Goal: Transaction & Acquisition: Purchase product/service

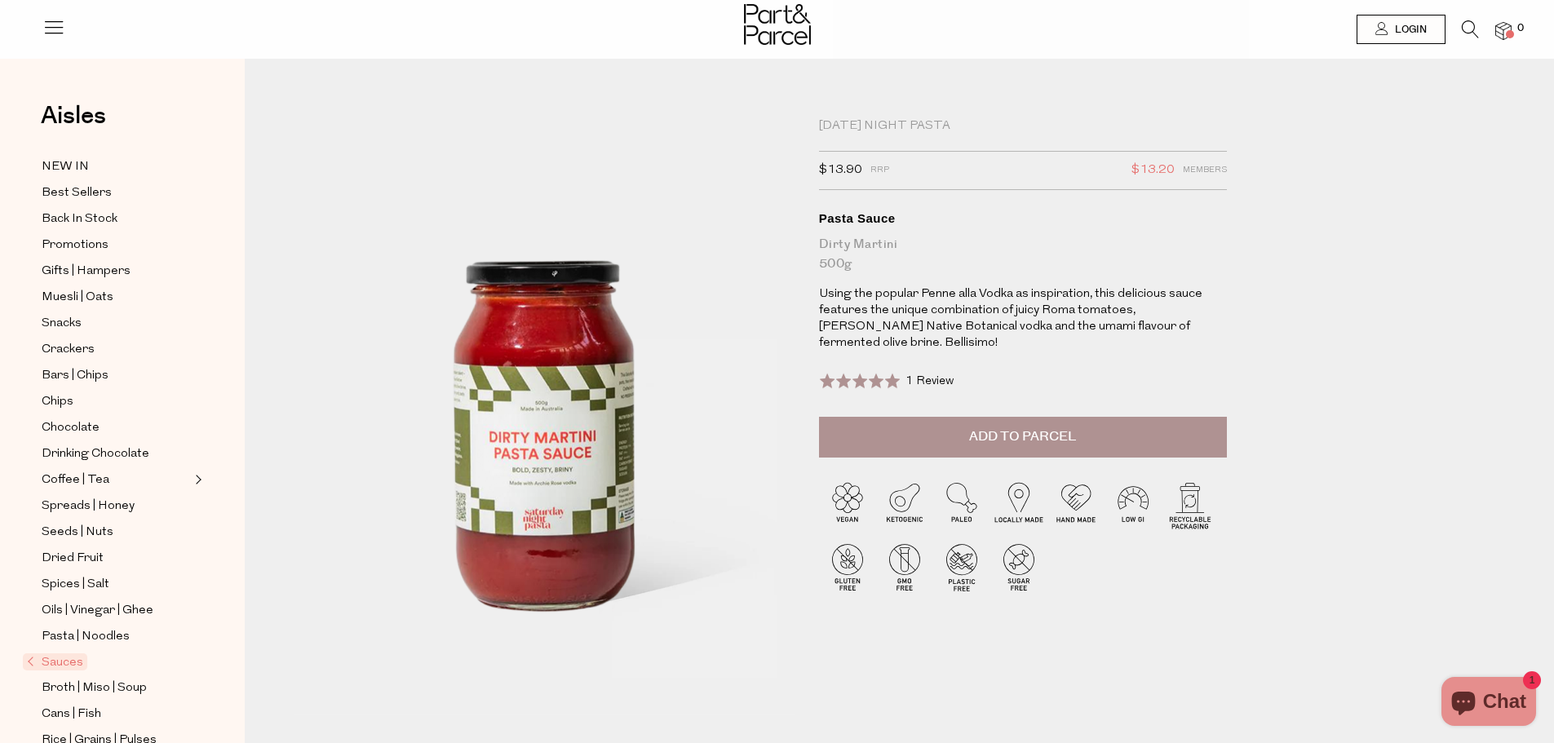
click at [983, 445] on span "Add to Parcel" at bounding box center [1022, 437] width 107 height 19
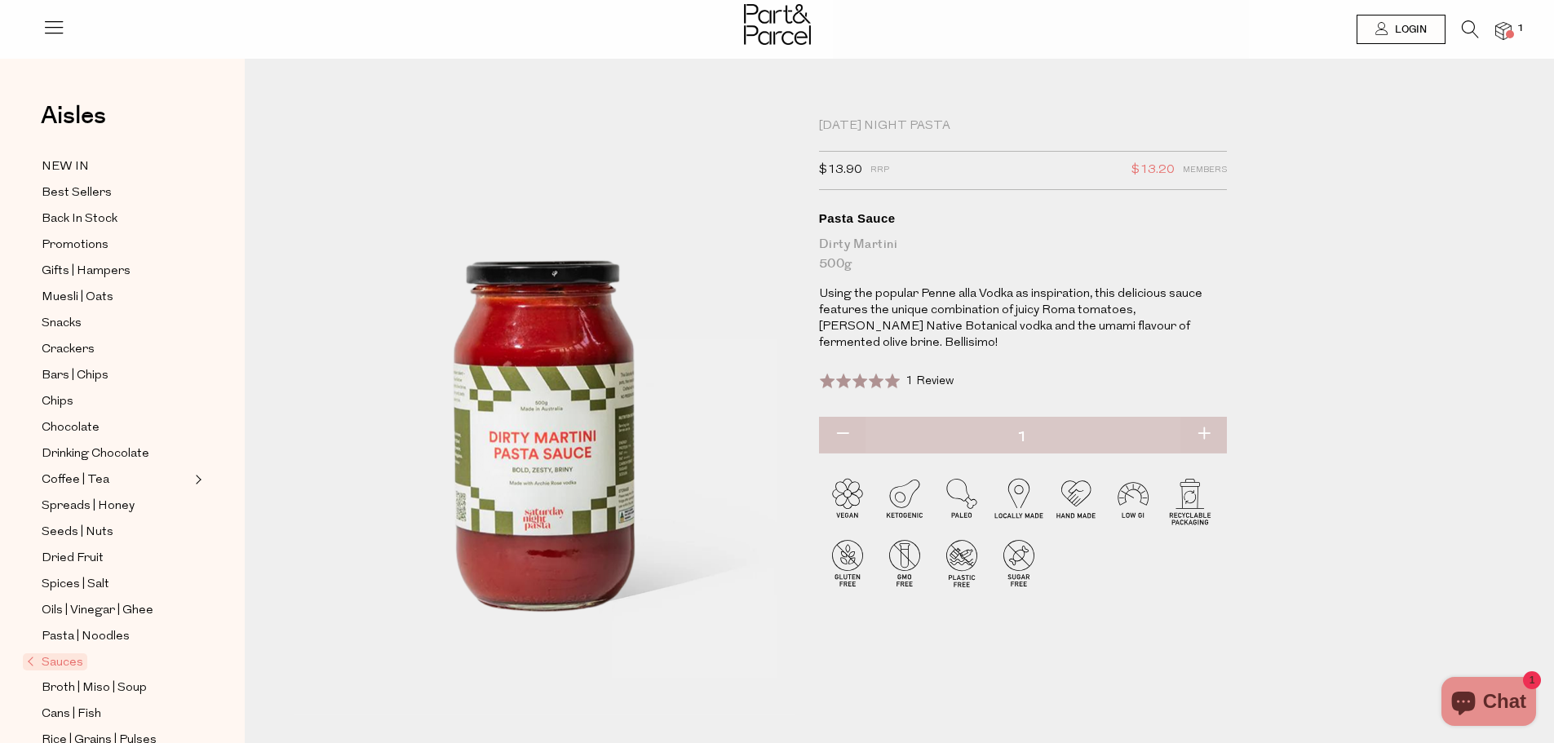
click at [1469, 29] on icon at bounding box center [1470, 29] width 17 height 18
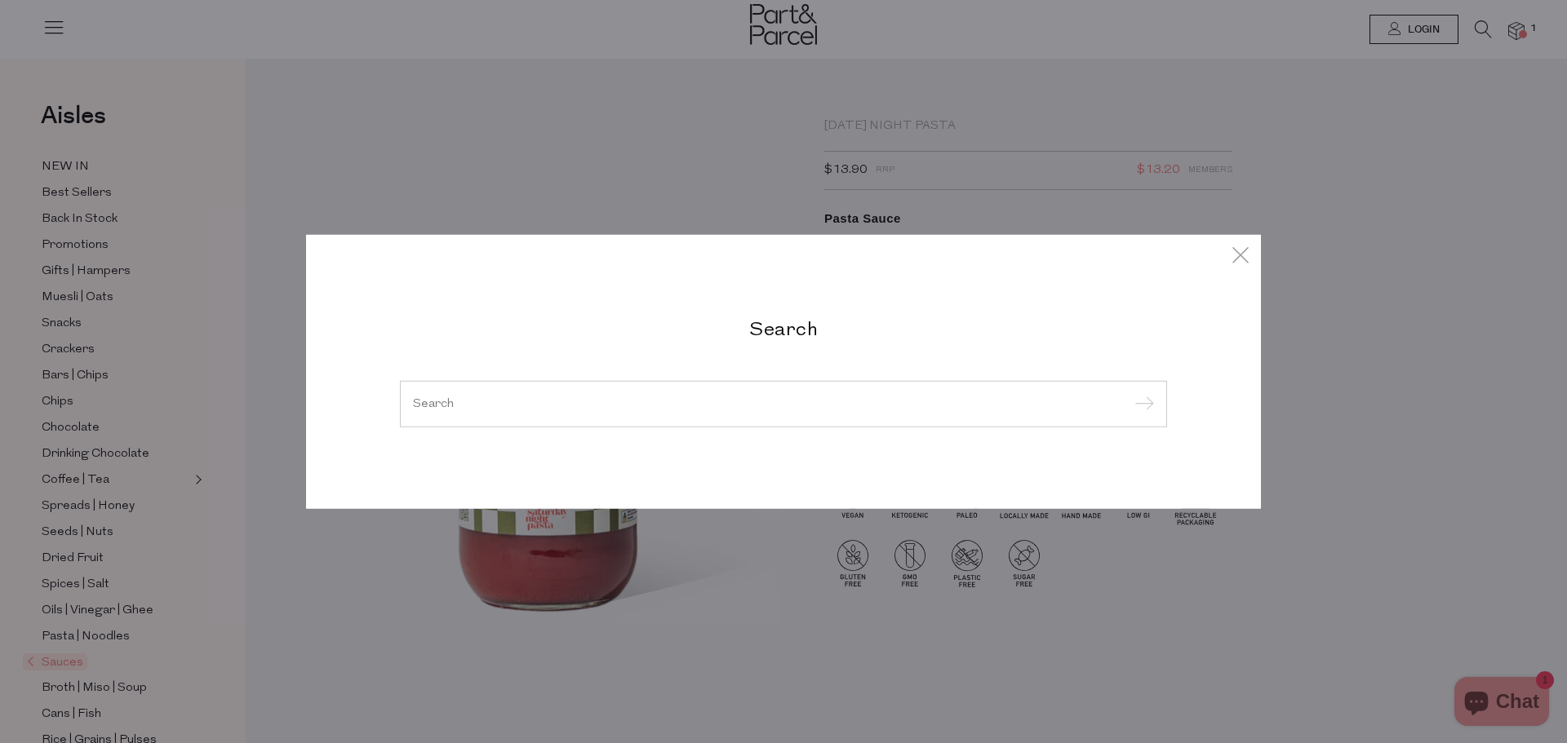
click at [755, 350] on div "Search" at bounding box center [783, 372] width 791 height 112
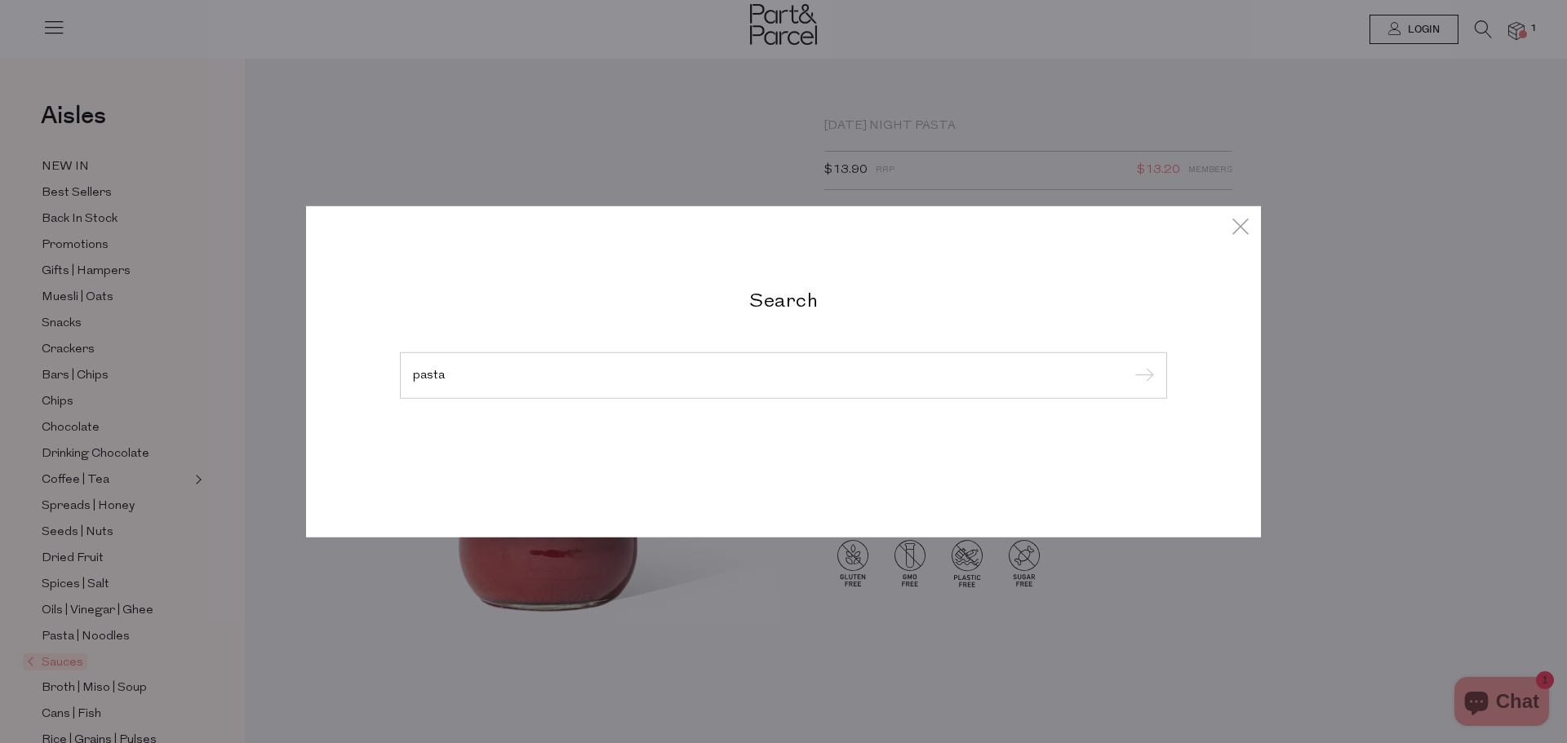
type input "pasta"
click at [1129, 364] on input "submit" at bounding box center [1141, 376] width 24 height 24
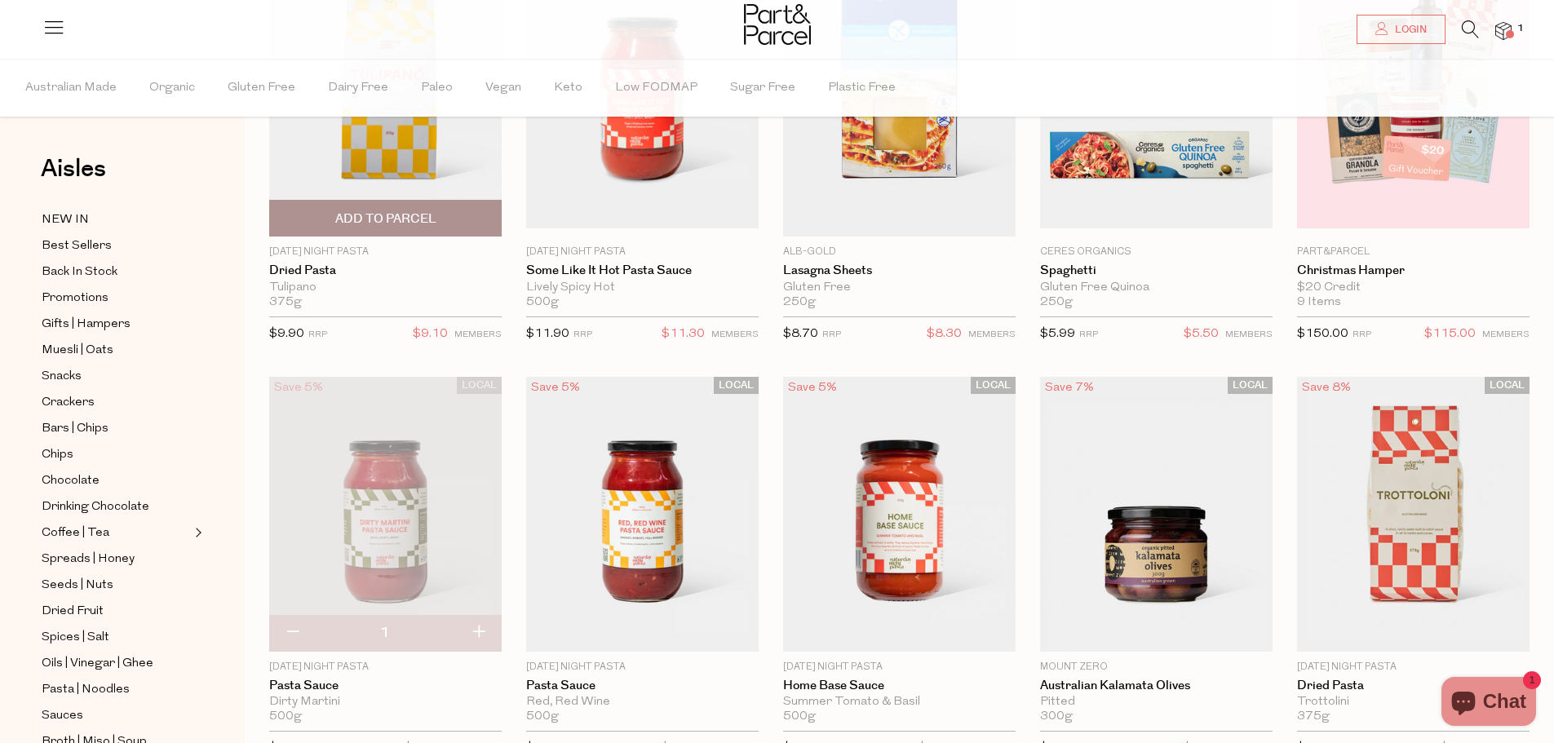
scroll to position [245, 0]
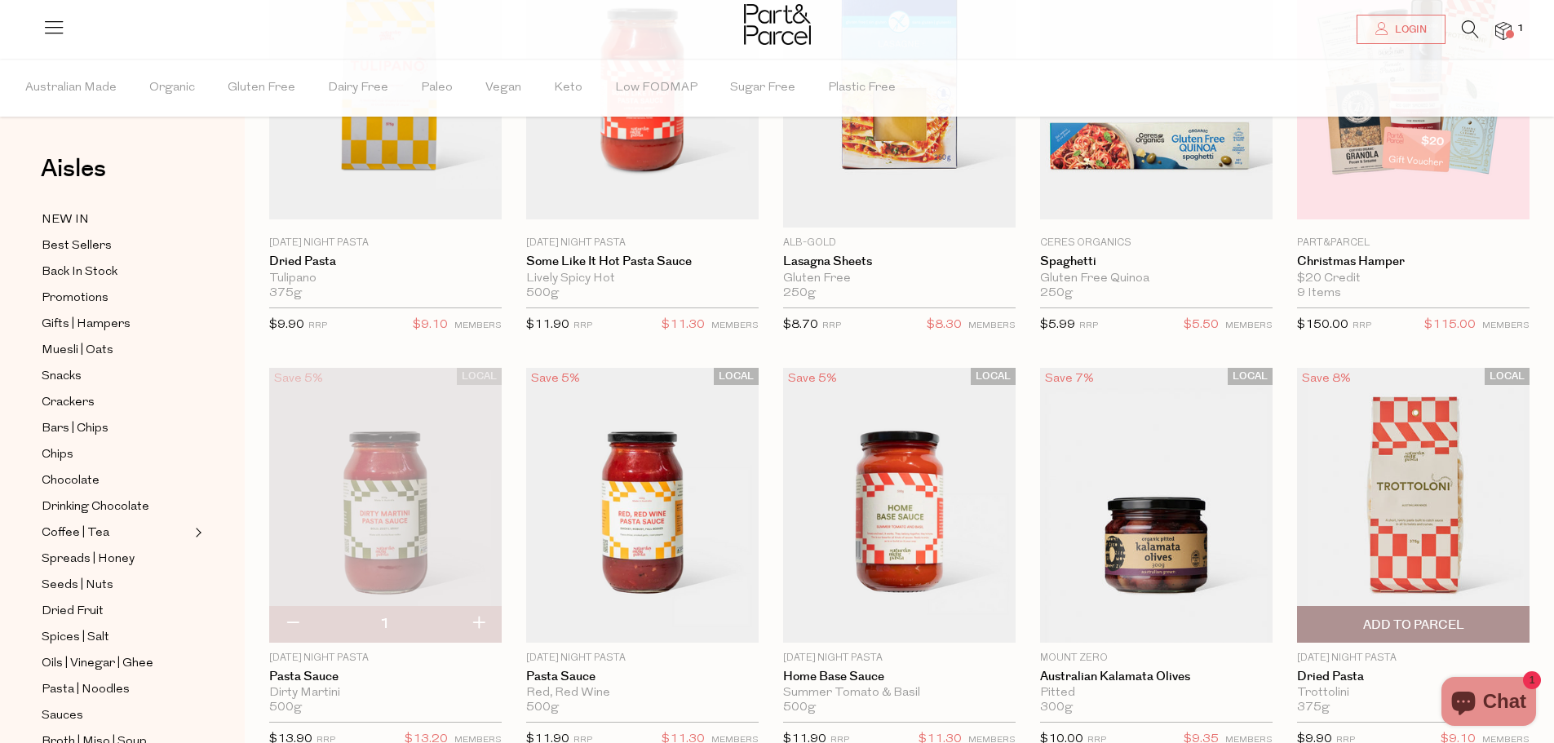
click at [1422, 632] on span "Add To Parcel" at bounding box center [1413, 625] width 101 height 17
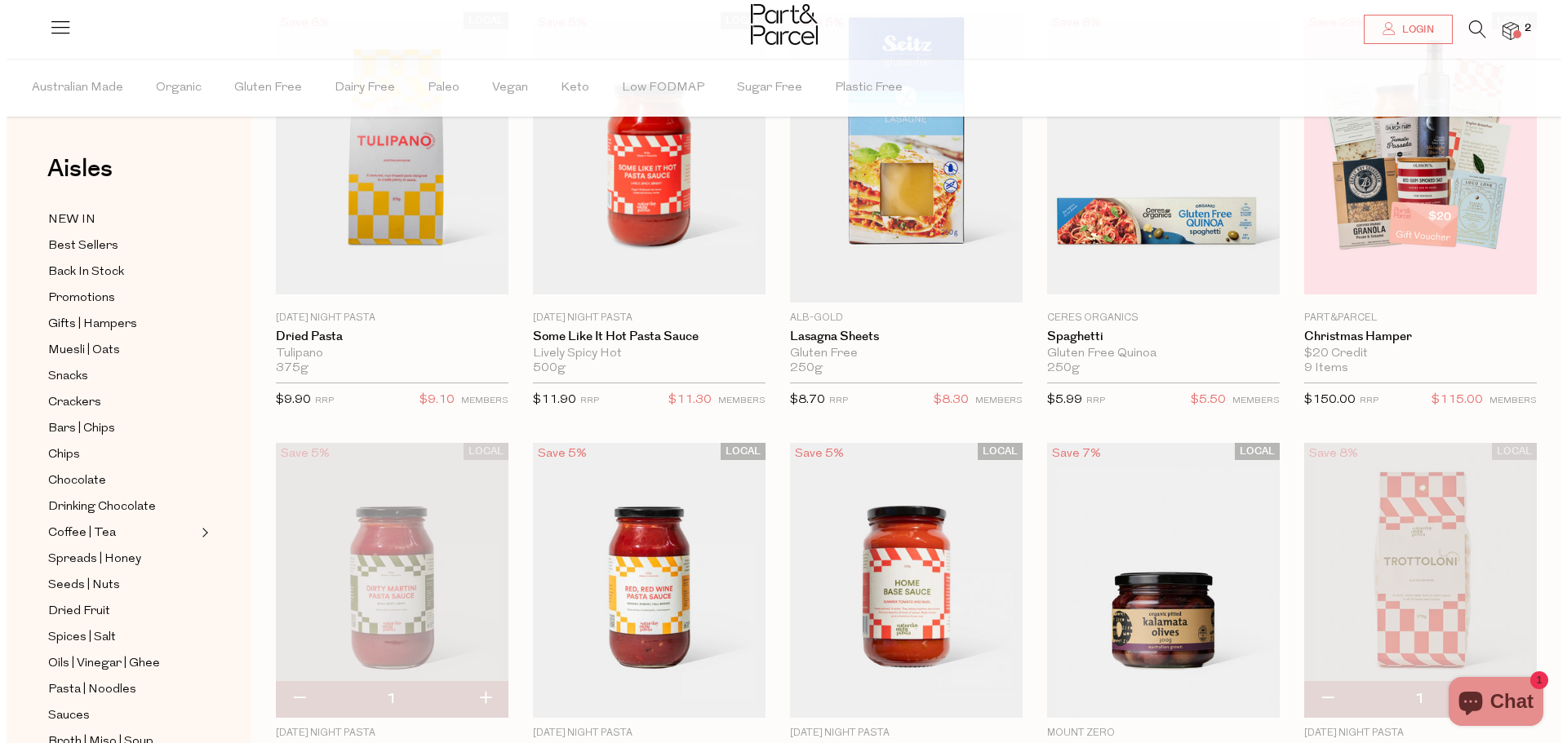
scroll to position [0, 0]
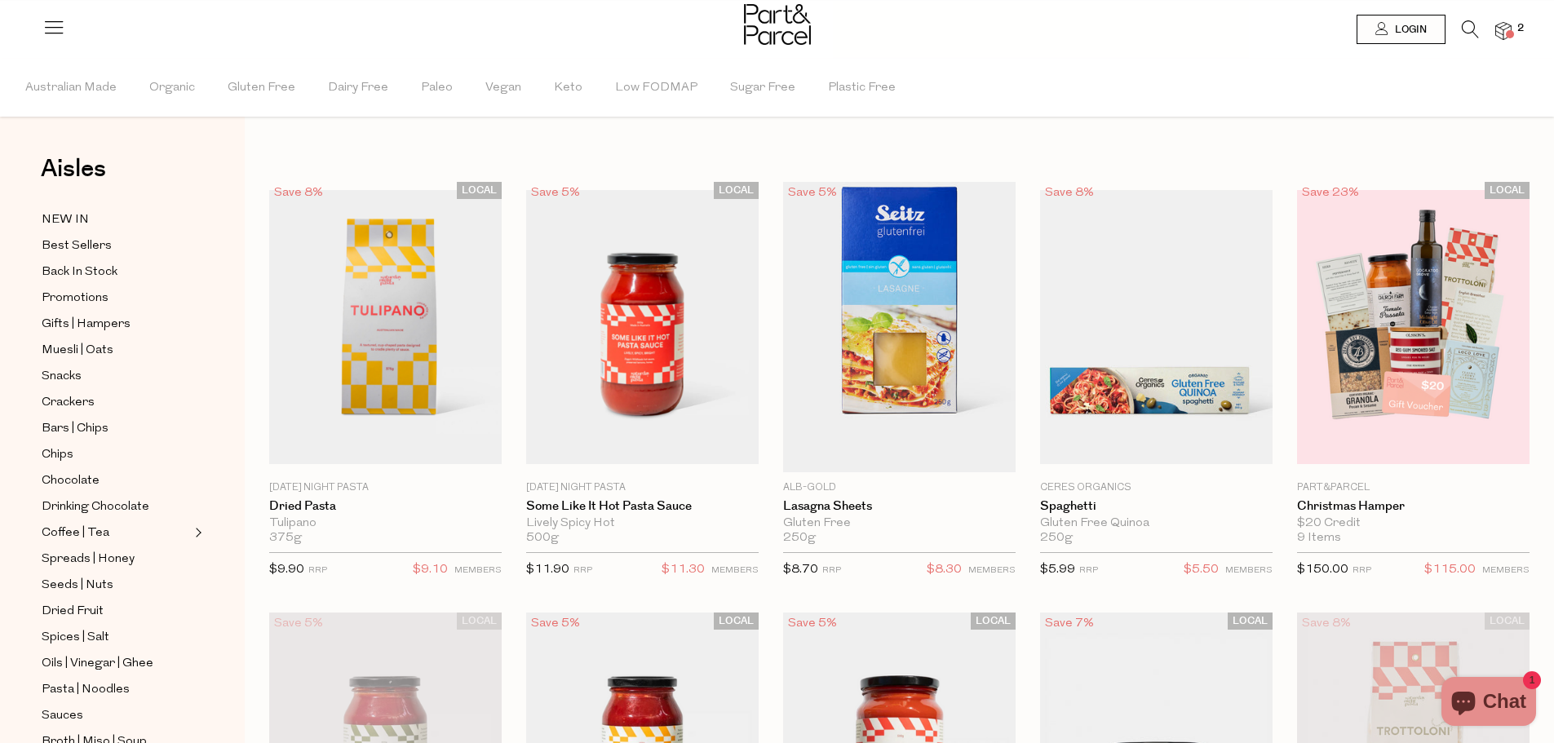
click at [1504, 23] on img at bounding box center [1504, 31] width 16 height 19
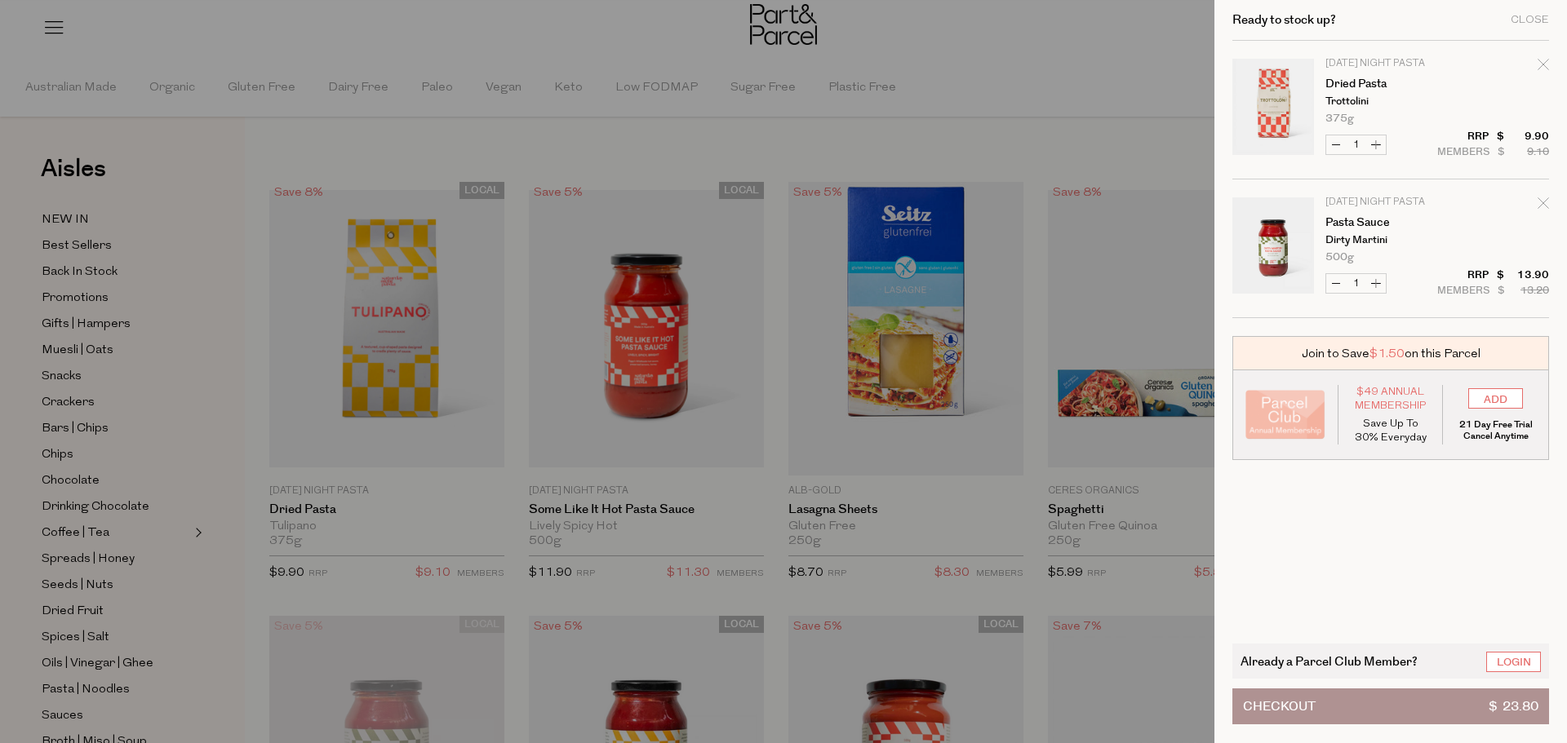
click at [1381, 707] on button "Checkout $ 23.80" at bounding box center [1390, 707] width 317 height 36
